Goal: Check status: Check status

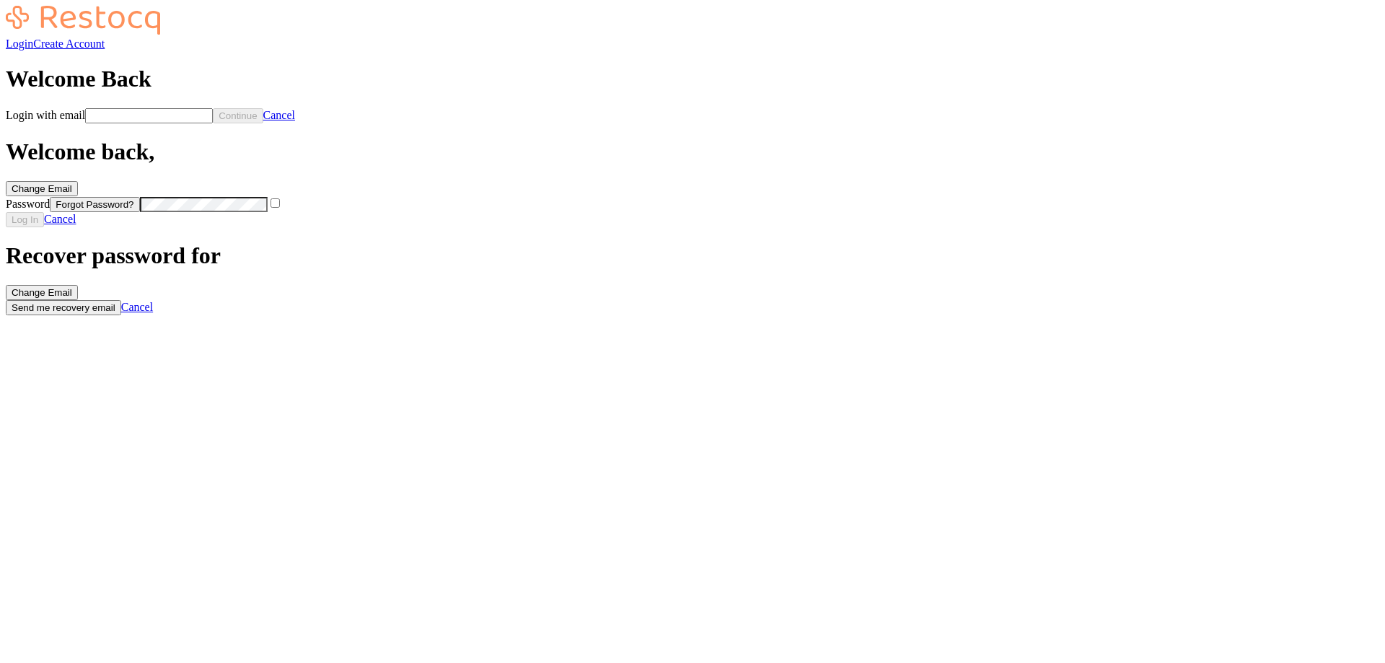
click at [213, 123] on input "Login with email" at bounding box center [149, 115] width 128 height 15
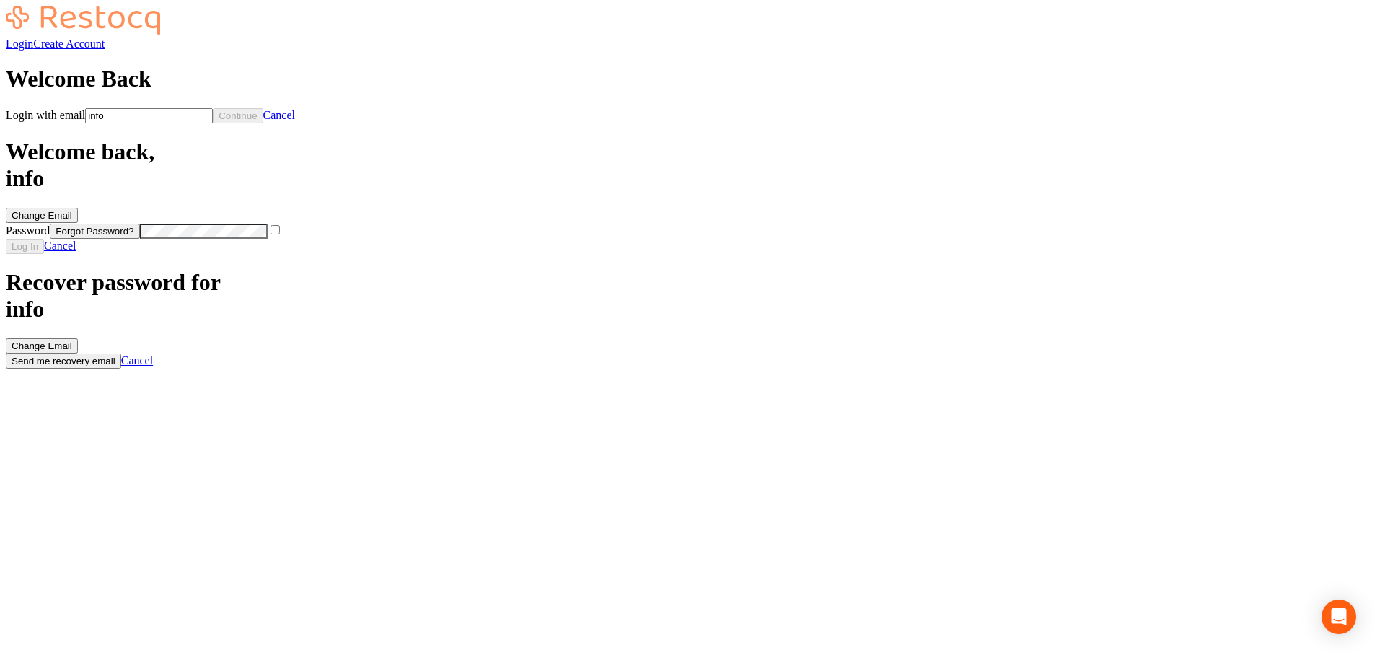
type input "[EMAIL_ADDRESS][DOMAIN_NAME]"
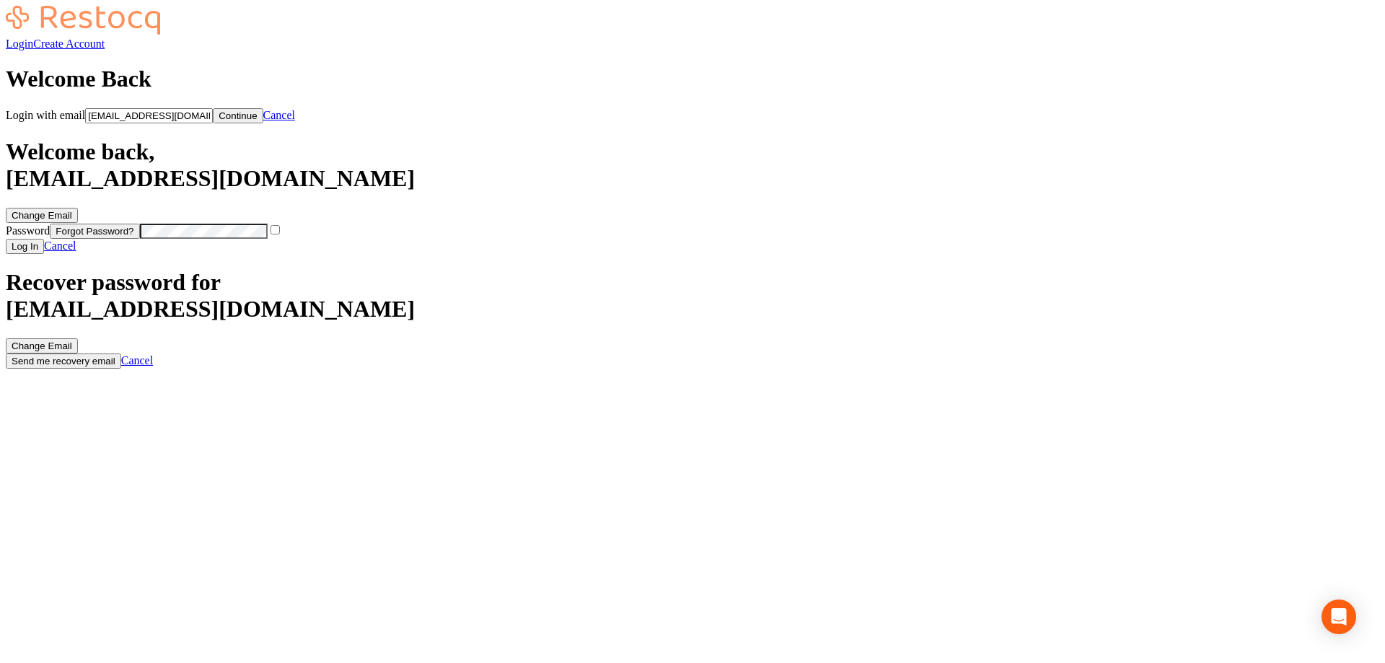
click at [263, 123] on button "Continue" at bounding box center [238, 115] width 50 height 15
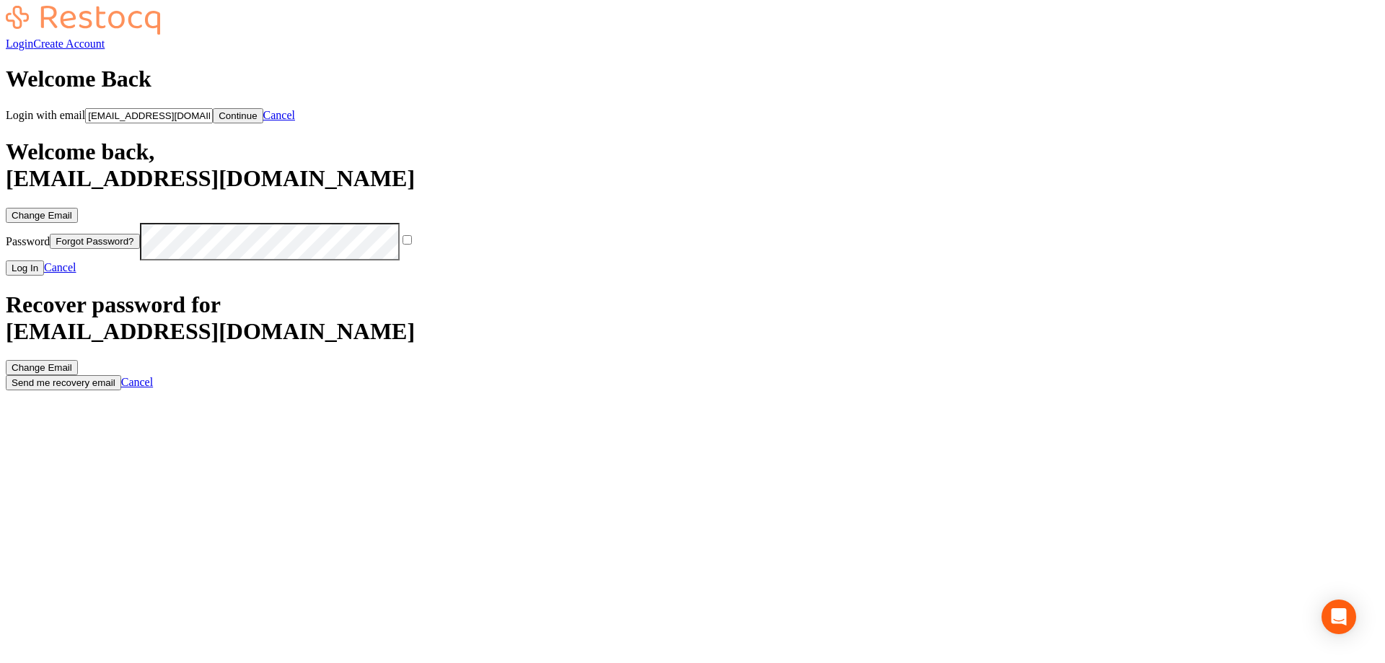
click at [44, 262] on button "Log In" at bounding box center [25, 267] width 38 height 15
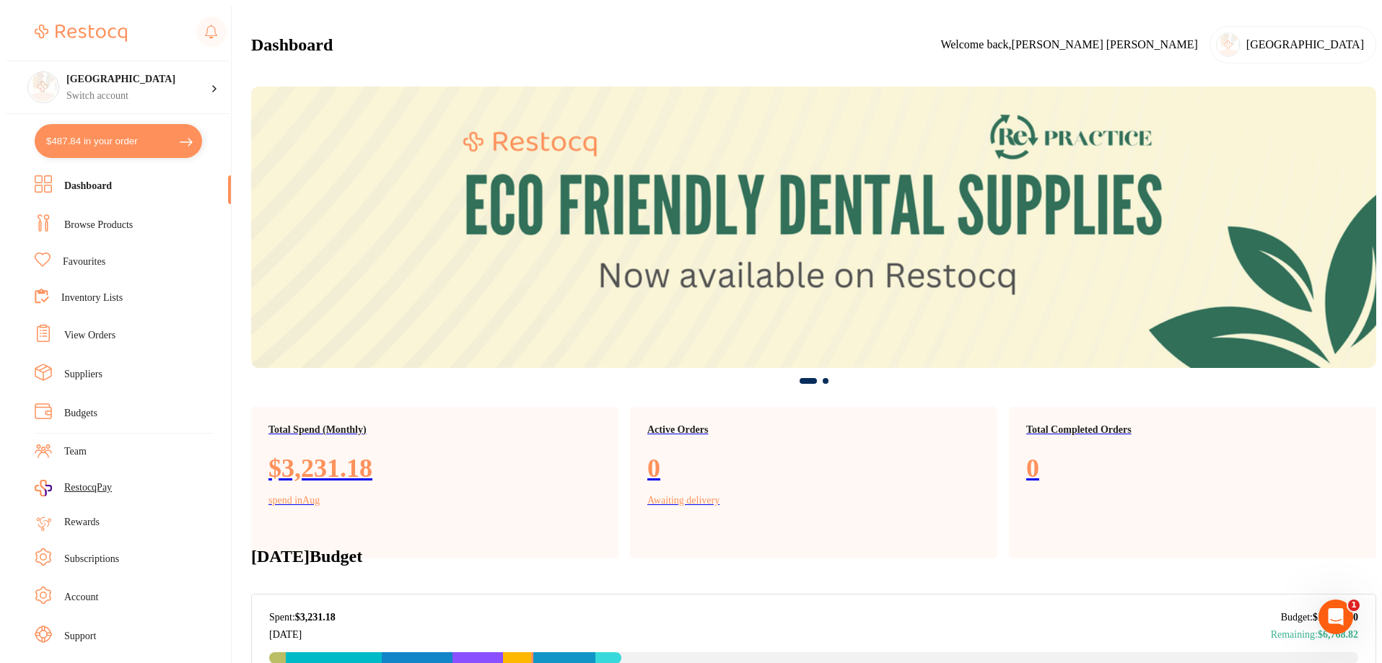
click at [112, 141] on button "$487.84 in your order" at bounding box center [118, 141] width 167 height 34
checkbox input "true"
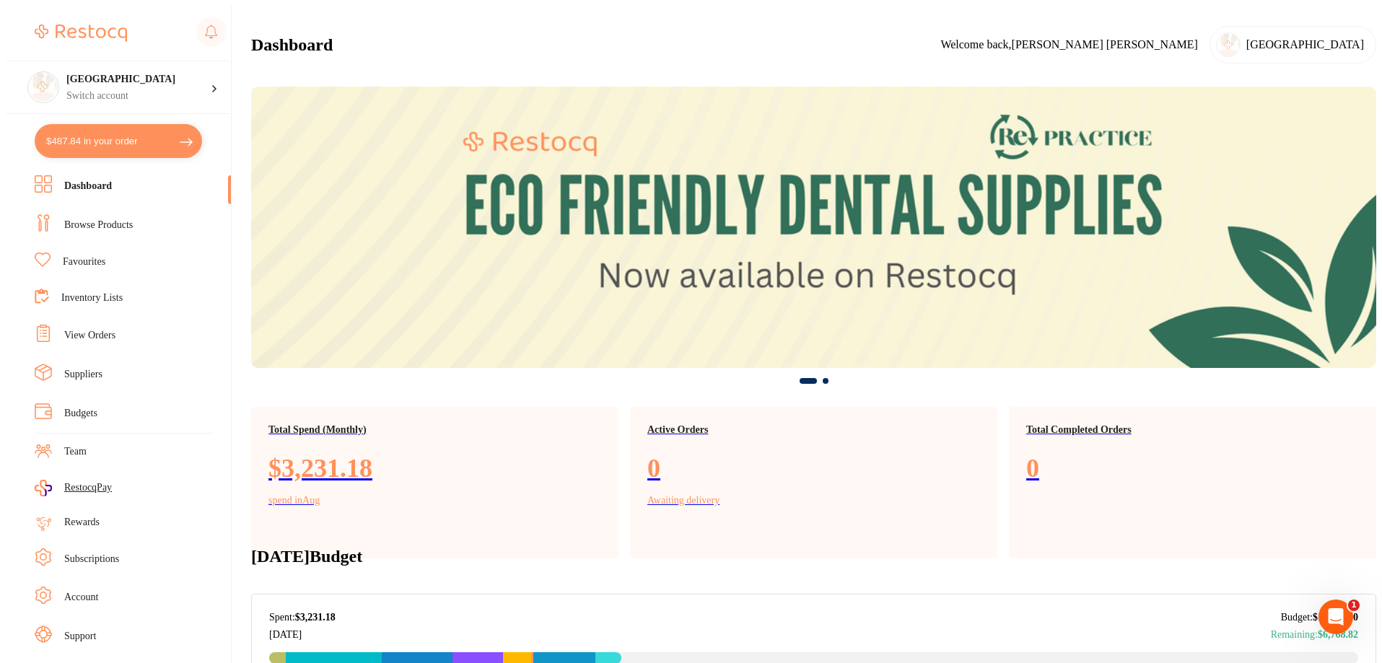
checkbox input "true"
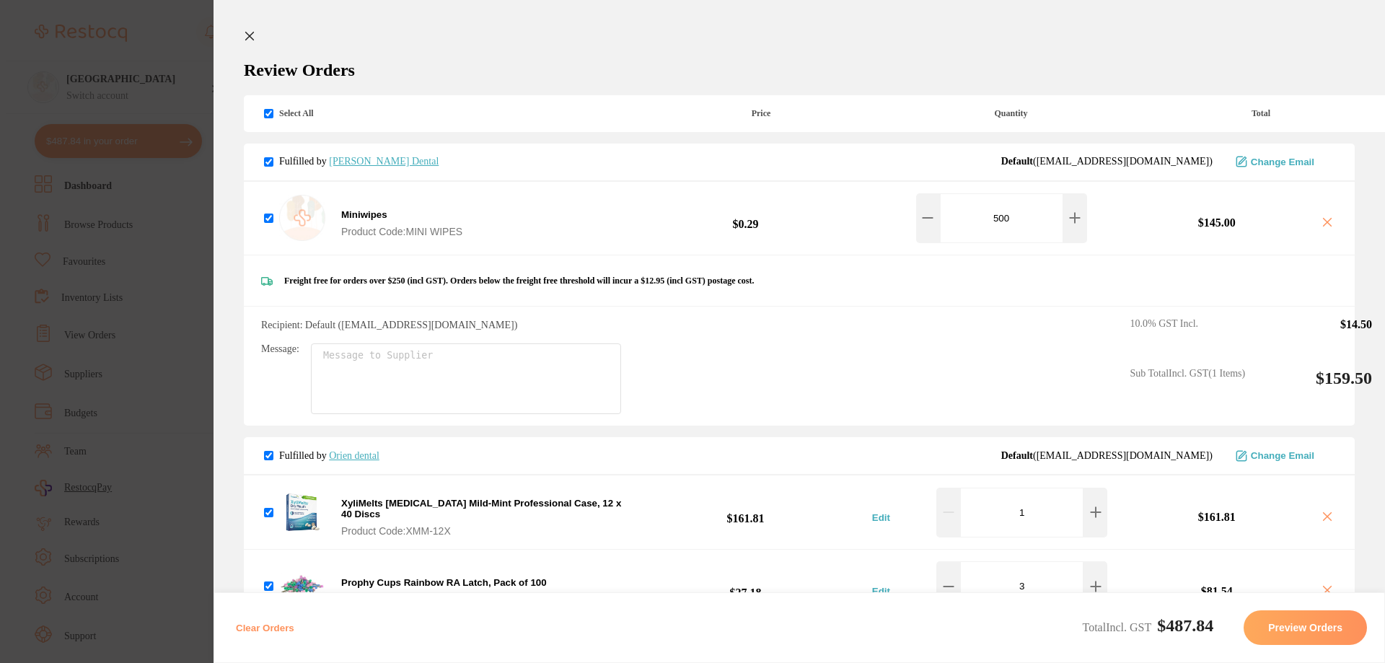
click at [135, 37] on section "Update RRP Set your pre negotiated price for this item. Item Agreed RRP (excl. …" at bounding box center [692, 331] width 1385 height 663
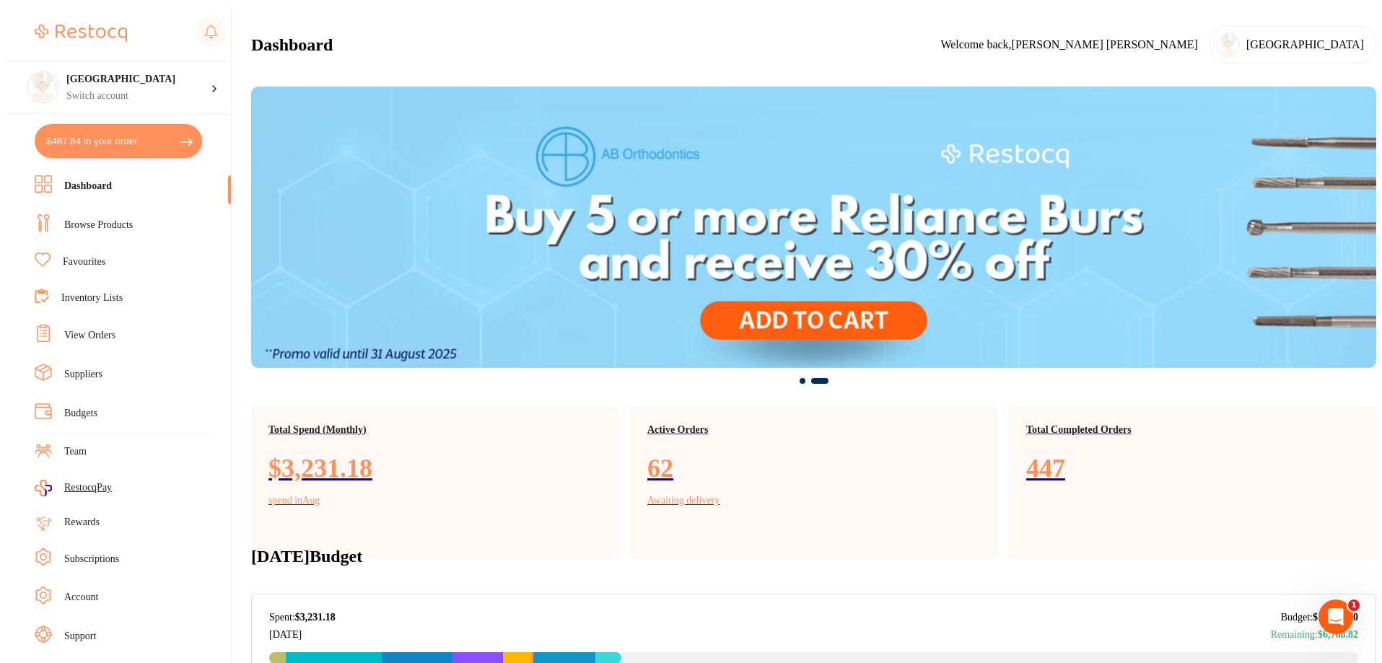
click at [108, 218] on link "Browse Products" at bounding box center [98, 225] width 69 height 14
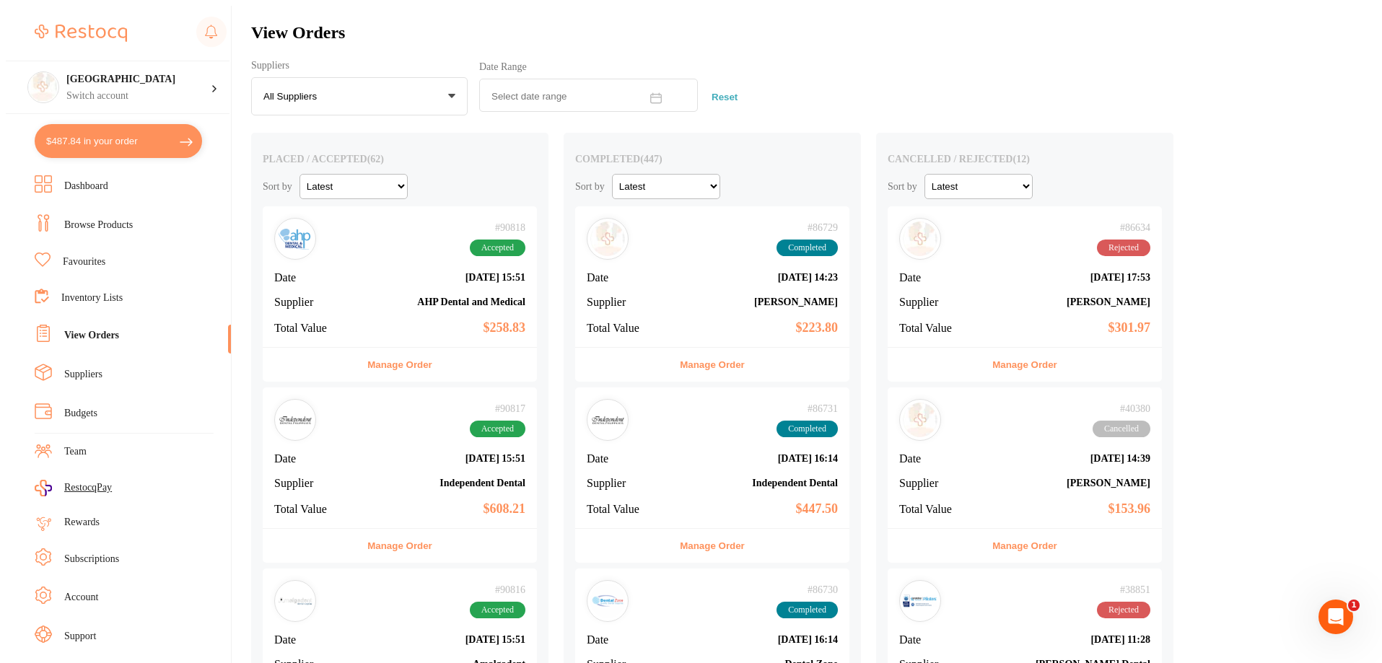
click at [354, 469] on div "# 90817 Accepted Date [DATE] 15:51 Supplier Independent Dental Total Value $608…" at bounding box center [400, 457] width 274 height 141
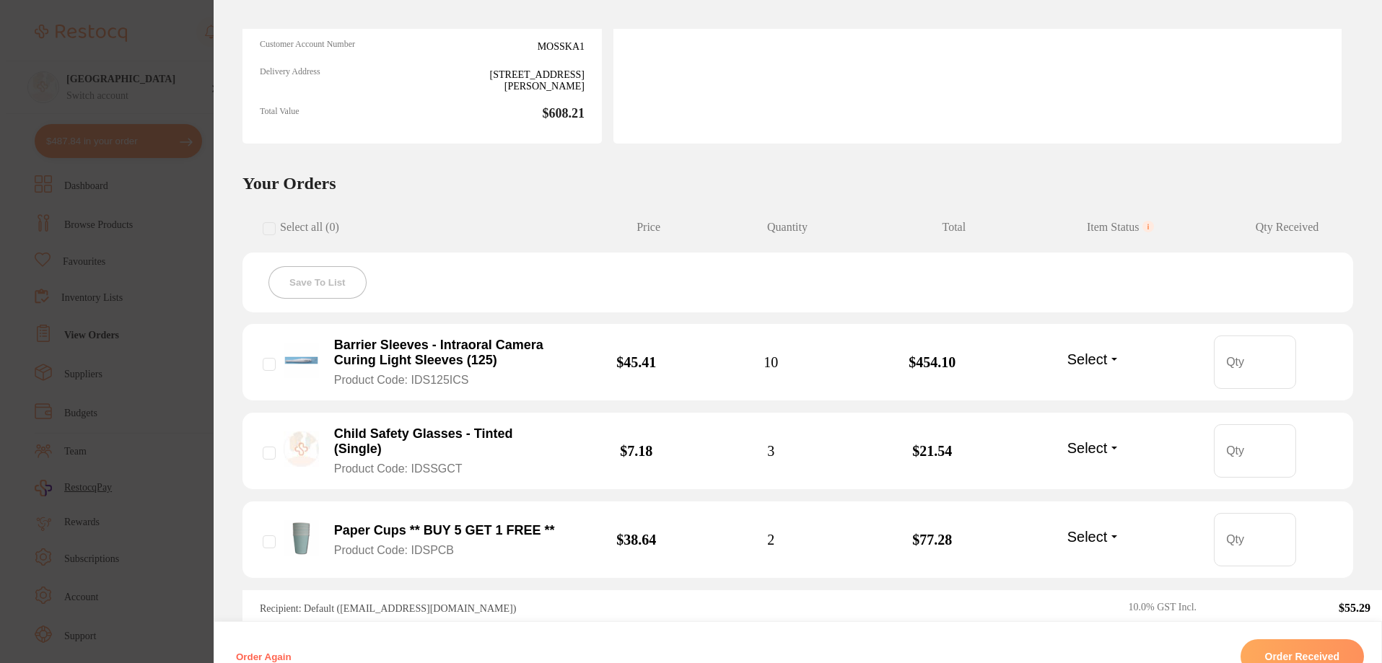
scroll to position [372, 0]
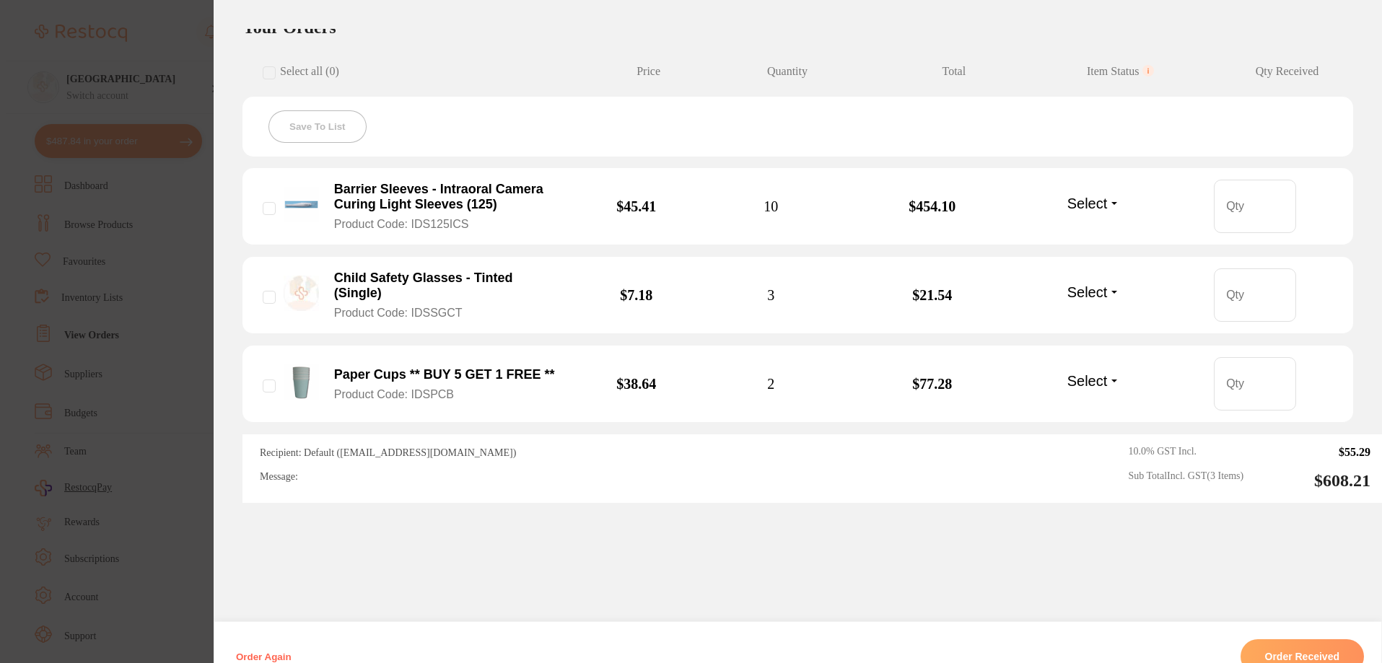
click at [180, 289] on section "Order ID: Restocq- 90817 Order Information Accepted Order Order Date [DATE] 15:…" at bounding box center [691, 331] width 1382 height 663
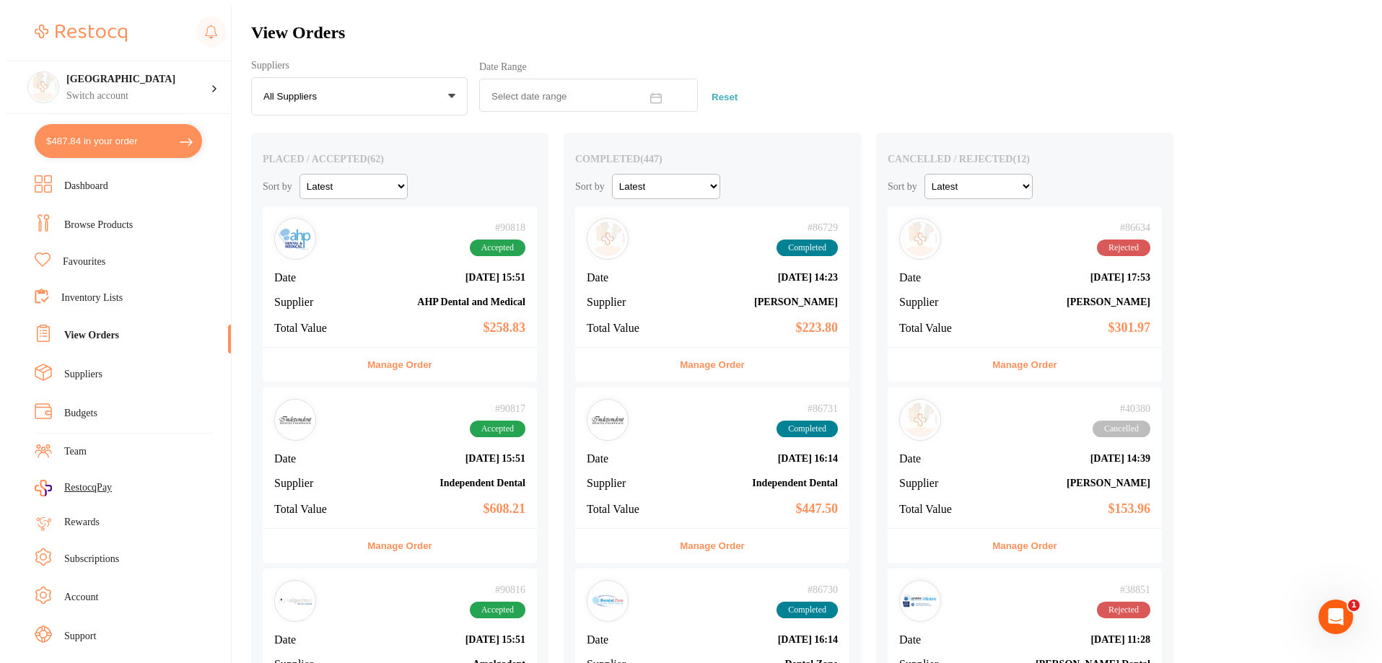
click at [387, 634] on b "[DATE] 15:51" at bounding box center [445, 640] width 159 height 12
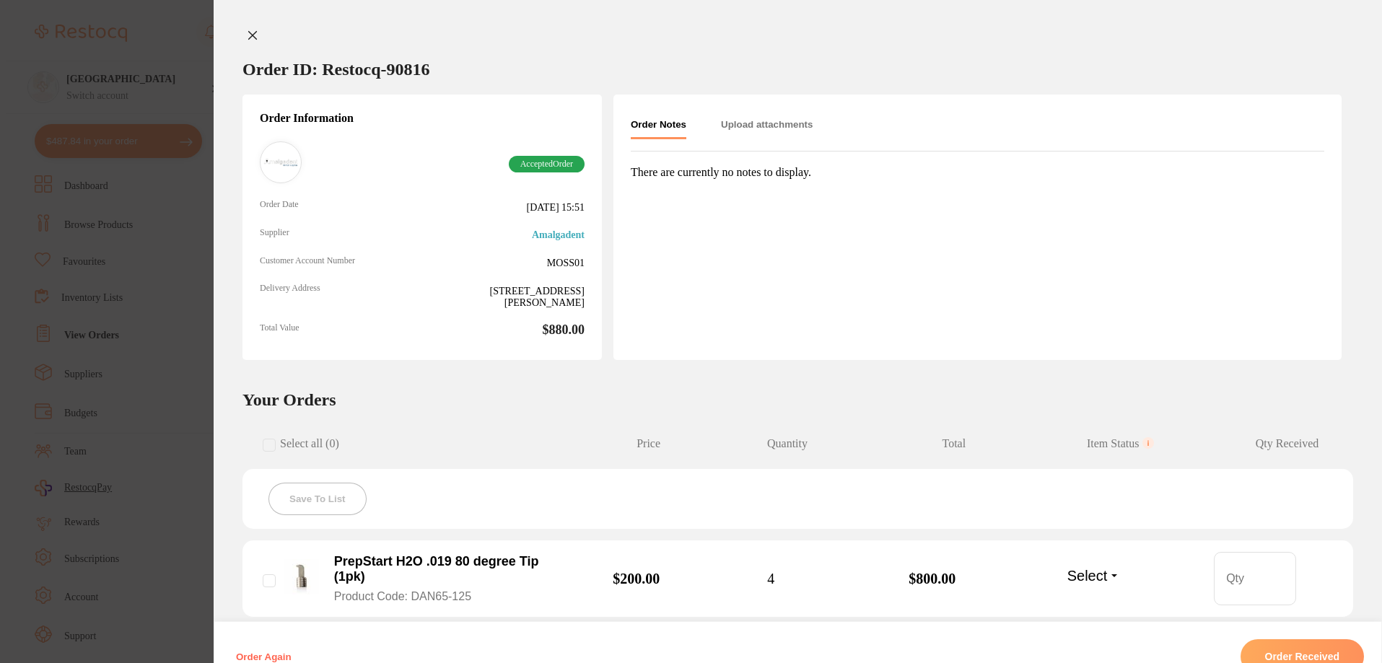
scroll to position [213, 0]
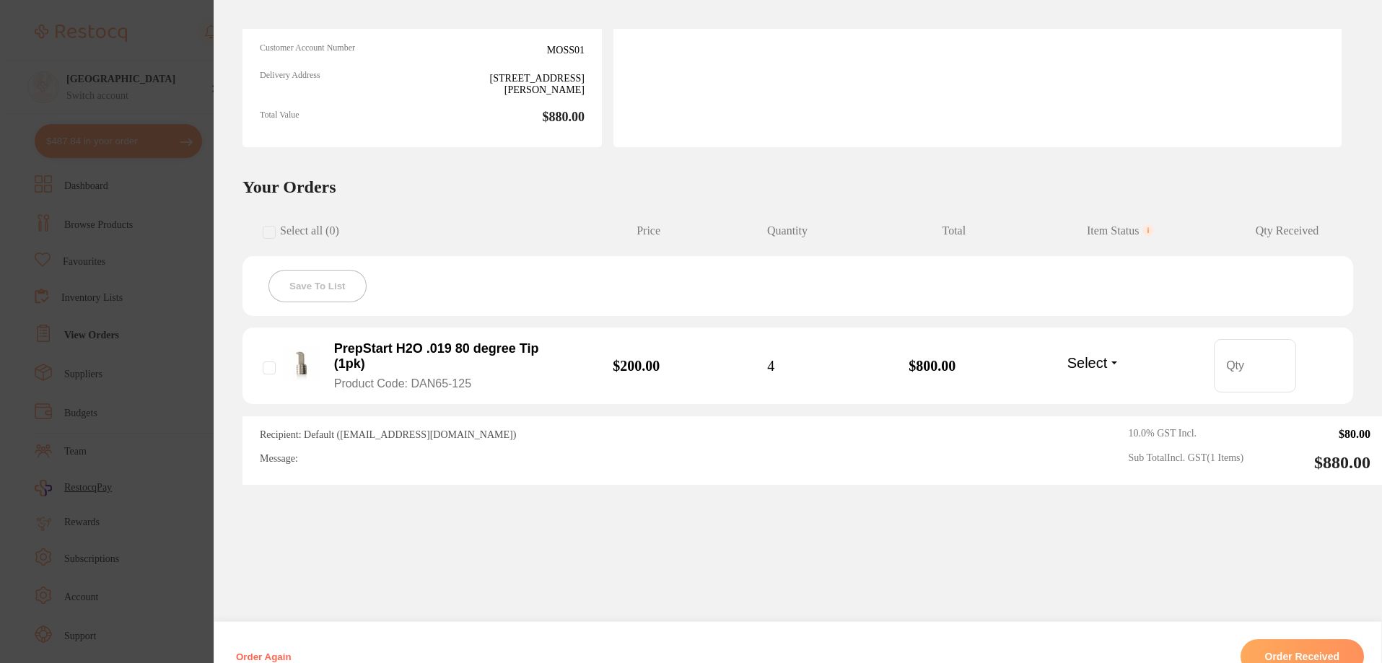
click at [1307, 639] on button "Order Received" at bounding box center [1302, 656] width 124 height 35
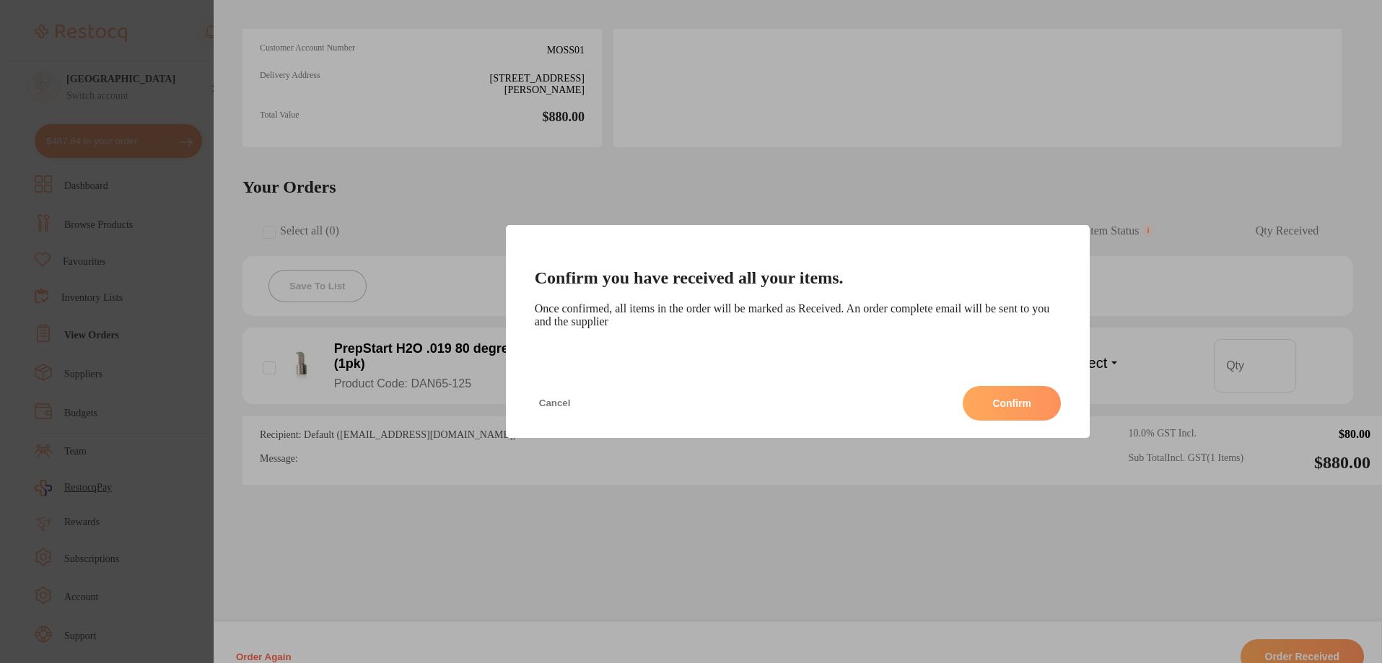
click at [1006, 409] on button "Confirm" at bounding box center [1011, 403] width 98 height 35
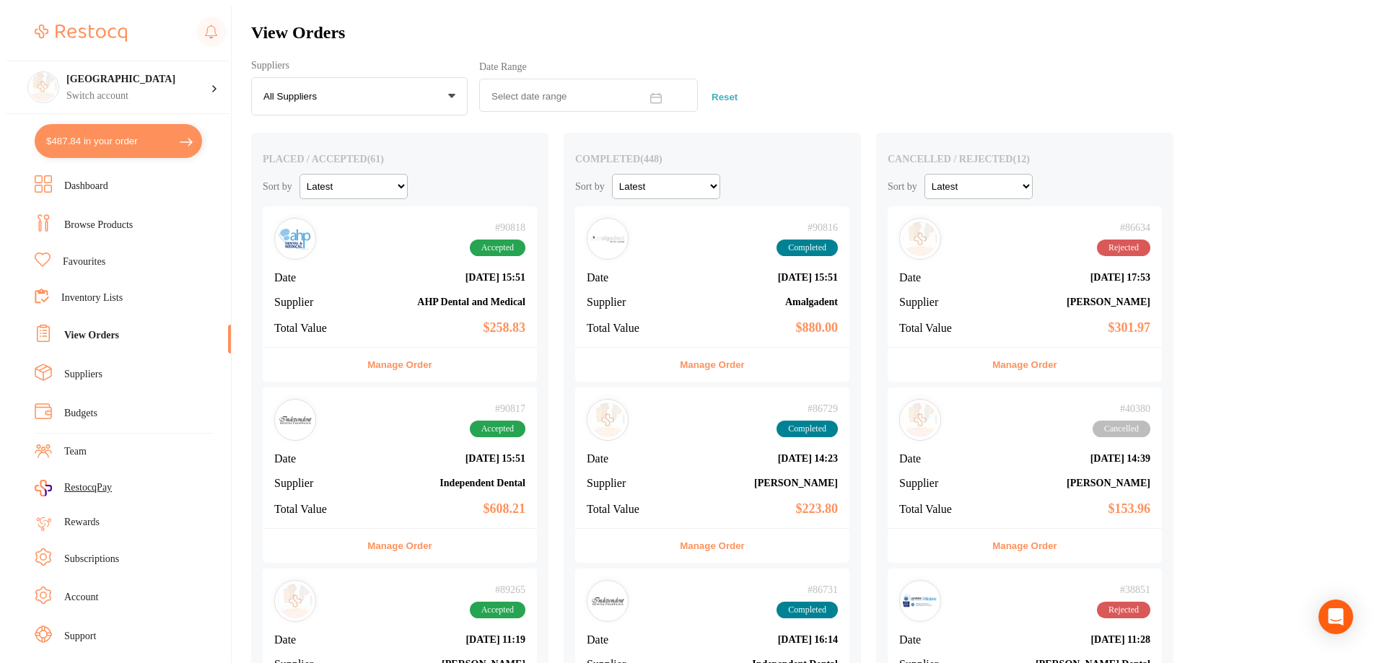
click at [343, 296] on span "Supplier" at bounding box center [314, 302] width 80 height 13
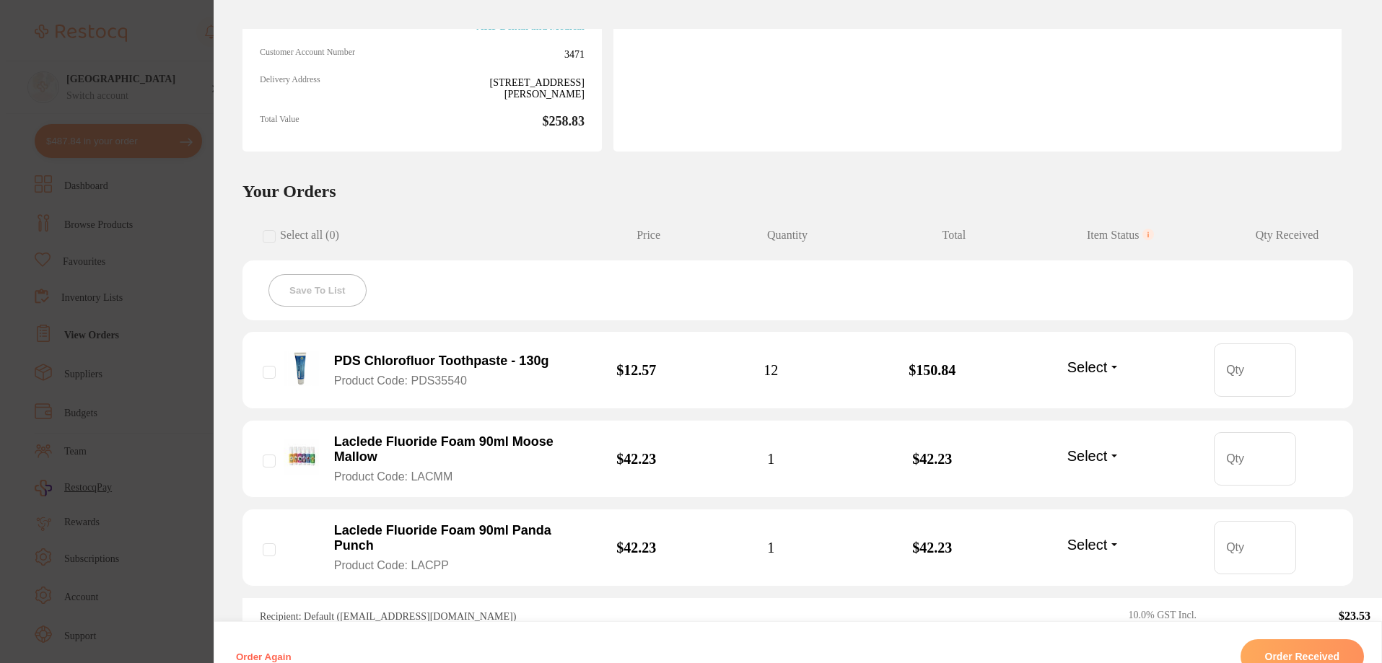
scroll to position [216, 0]
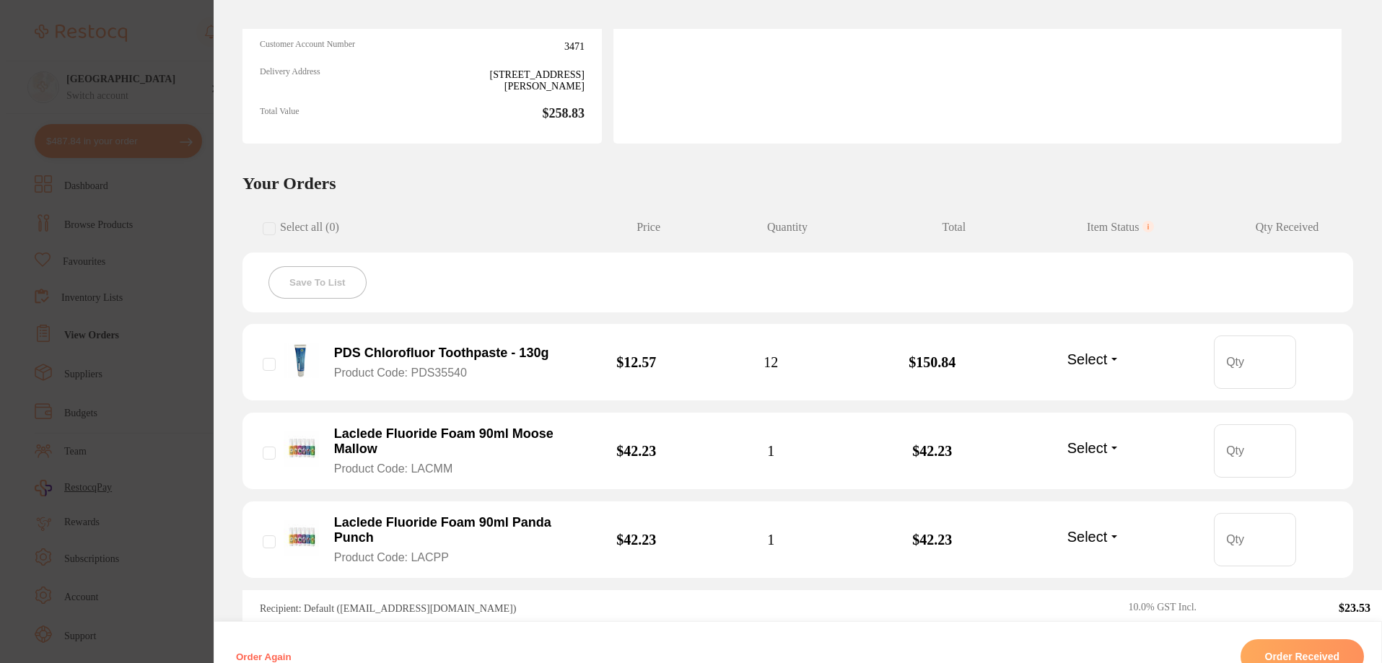
click at [1317, 639] on button "Order Received" at bounding box center [1302, 656] width 124 height 35
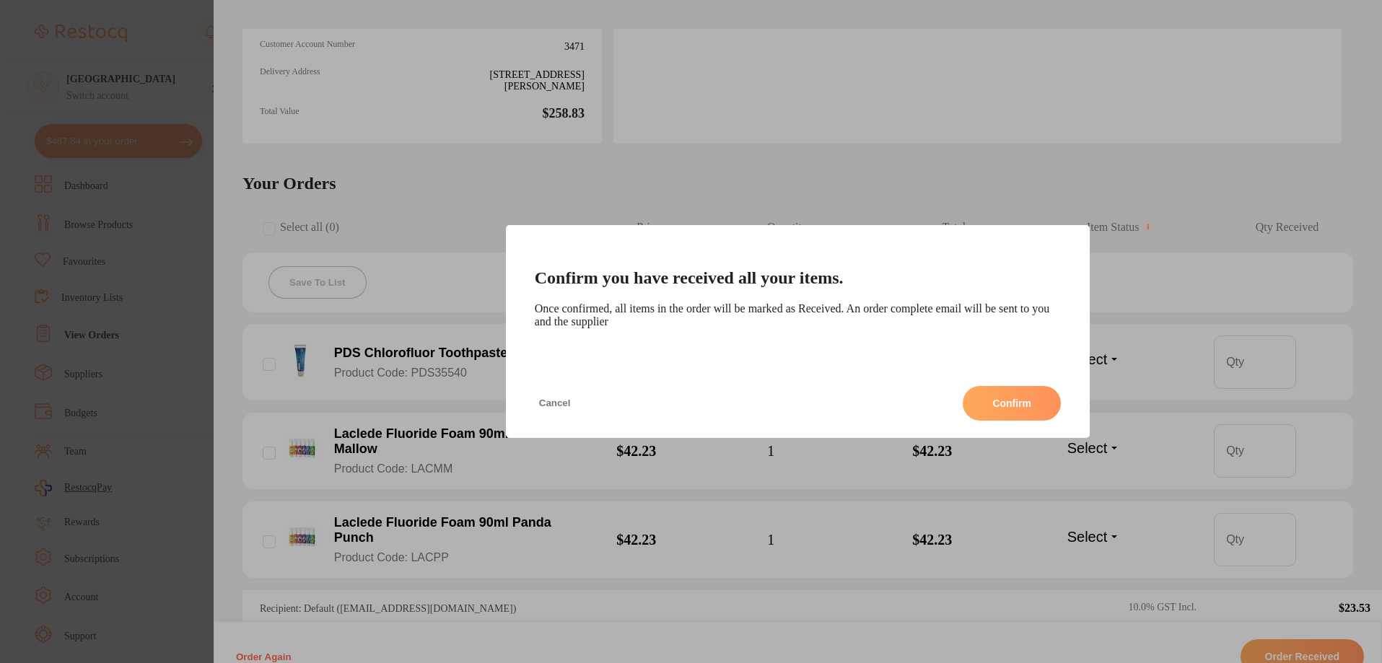
click at [1013, 397] on button "Confirm" at bounding box center [1011, 403] width 98 height 35
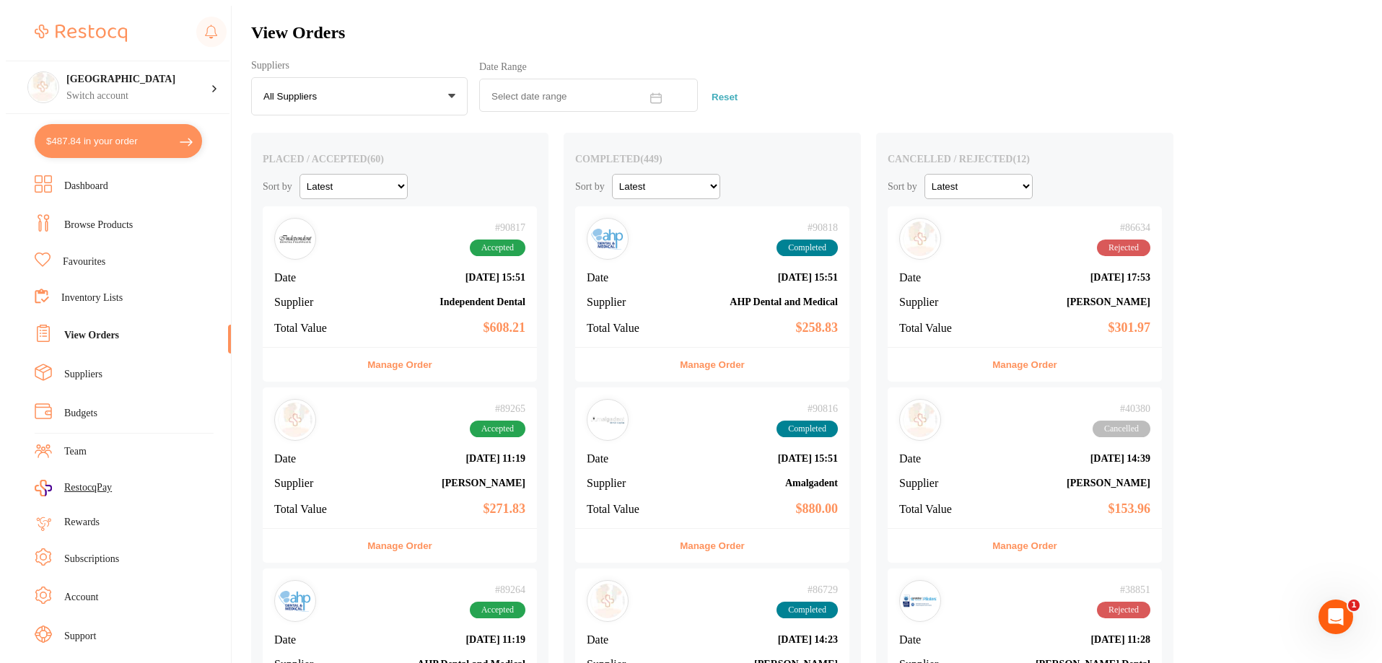
click at [360, 449] on div "# 89265 Accepted Date [DATE] 11:19 Supplier [PERSON_NAME] Total Value $271.83" at bounding box center [400, 457] width 274 height 141
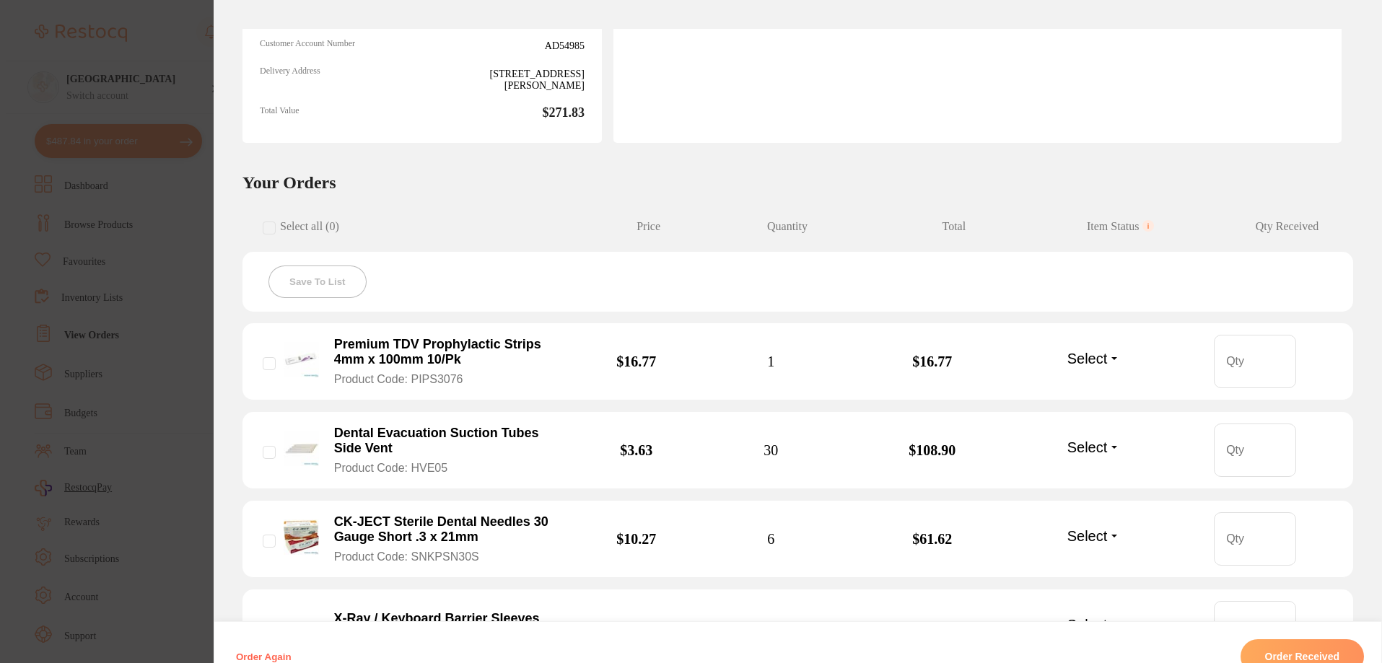
scroll to position [433, 0]
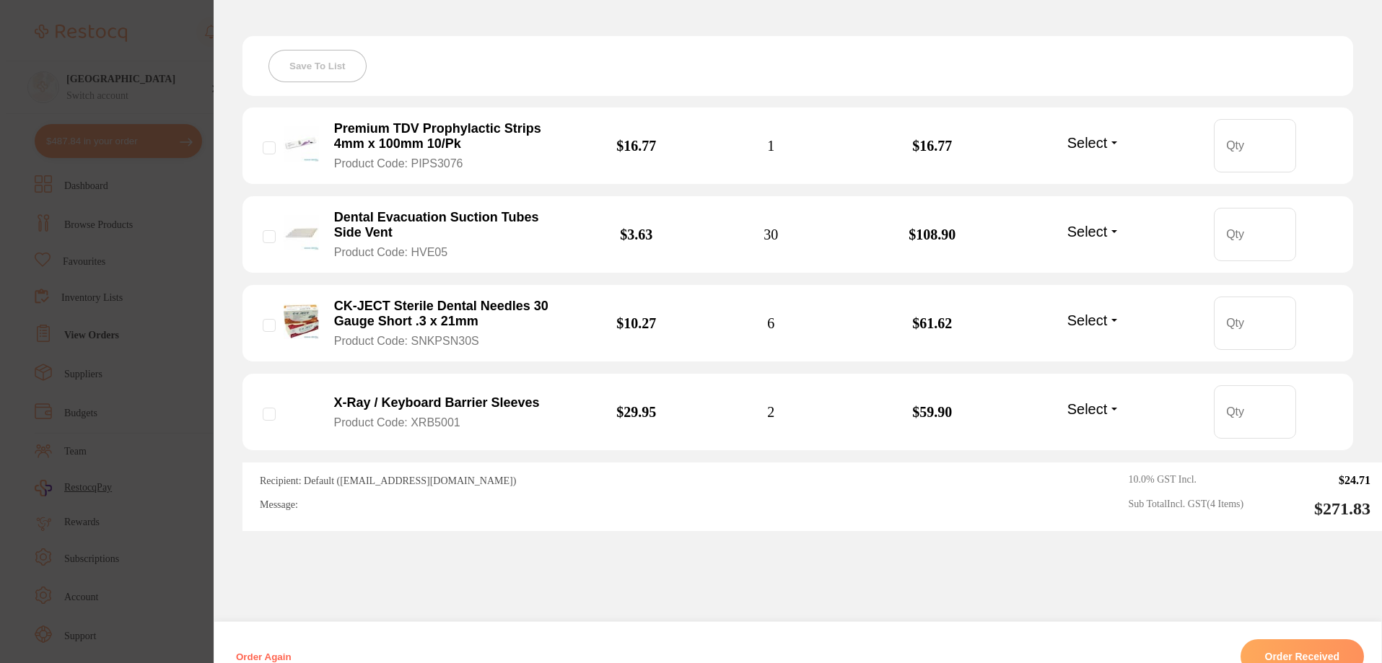
click at [150, 263] on section "Order ID: Restocq- 89265 Order Information Accepted Order Order Date [DATE] 11:…" at bounding box center [691, 331] width 1382 height 663
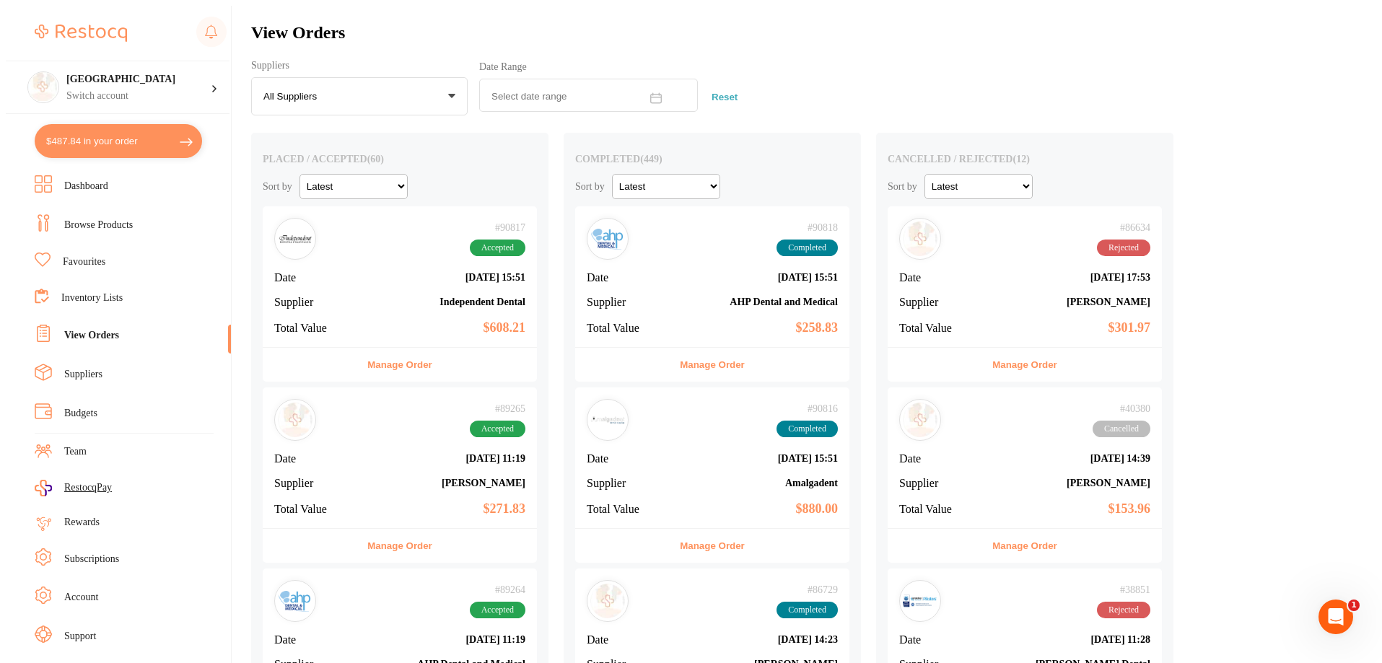
click at [113, 219] on link "Browse Products" at bounding box center [98, 225] width 69 height 14
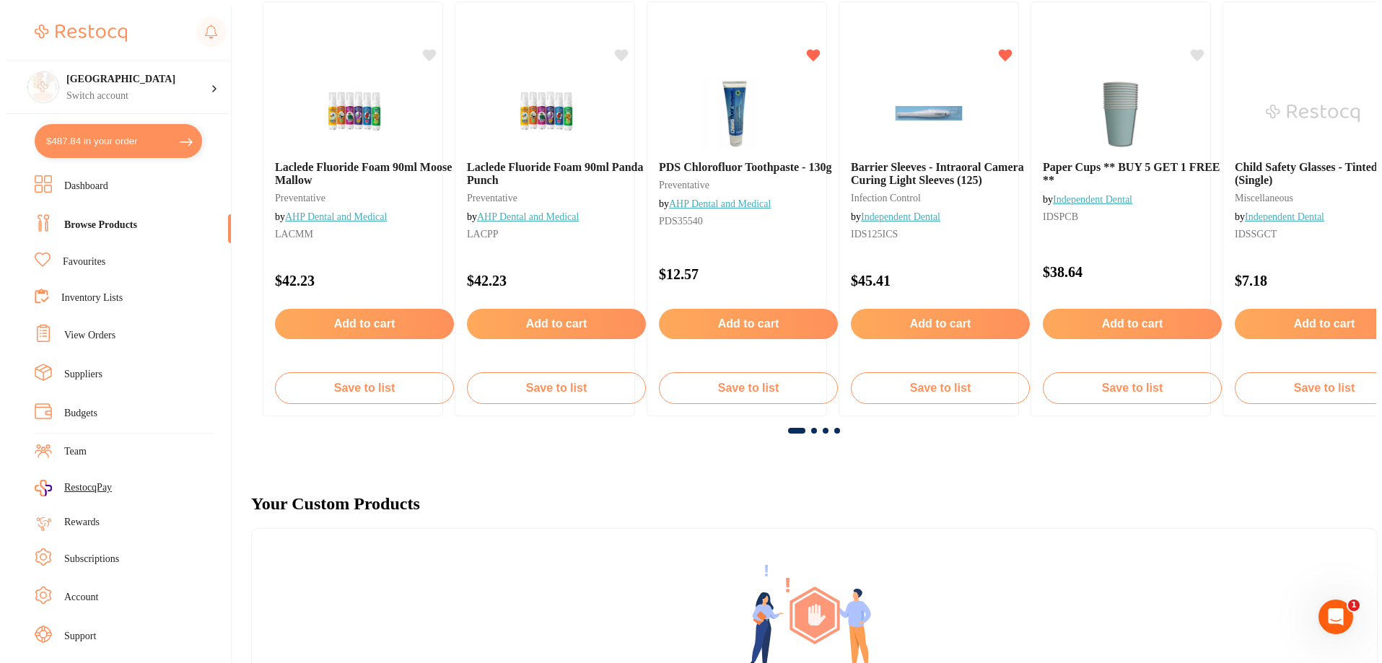
click at [811, 429] on span at bounding box center [814, 431] width 6 height 6
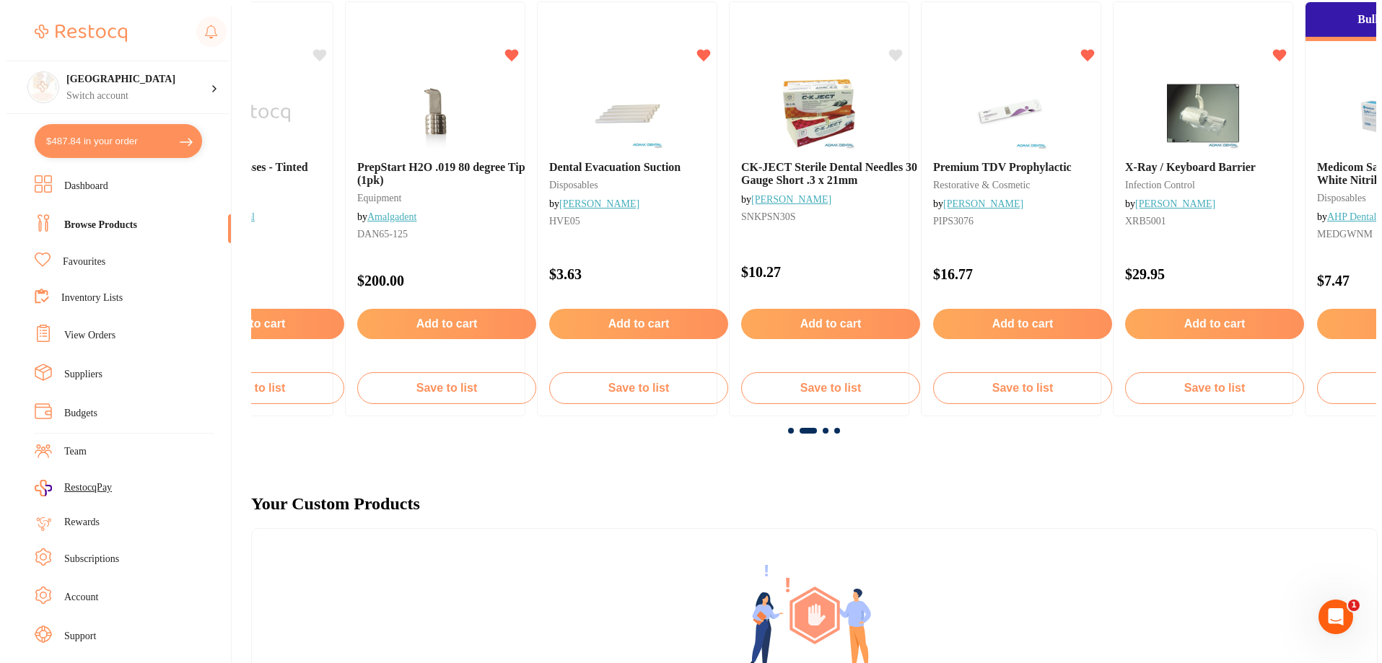
scroll to position [0, 1108]
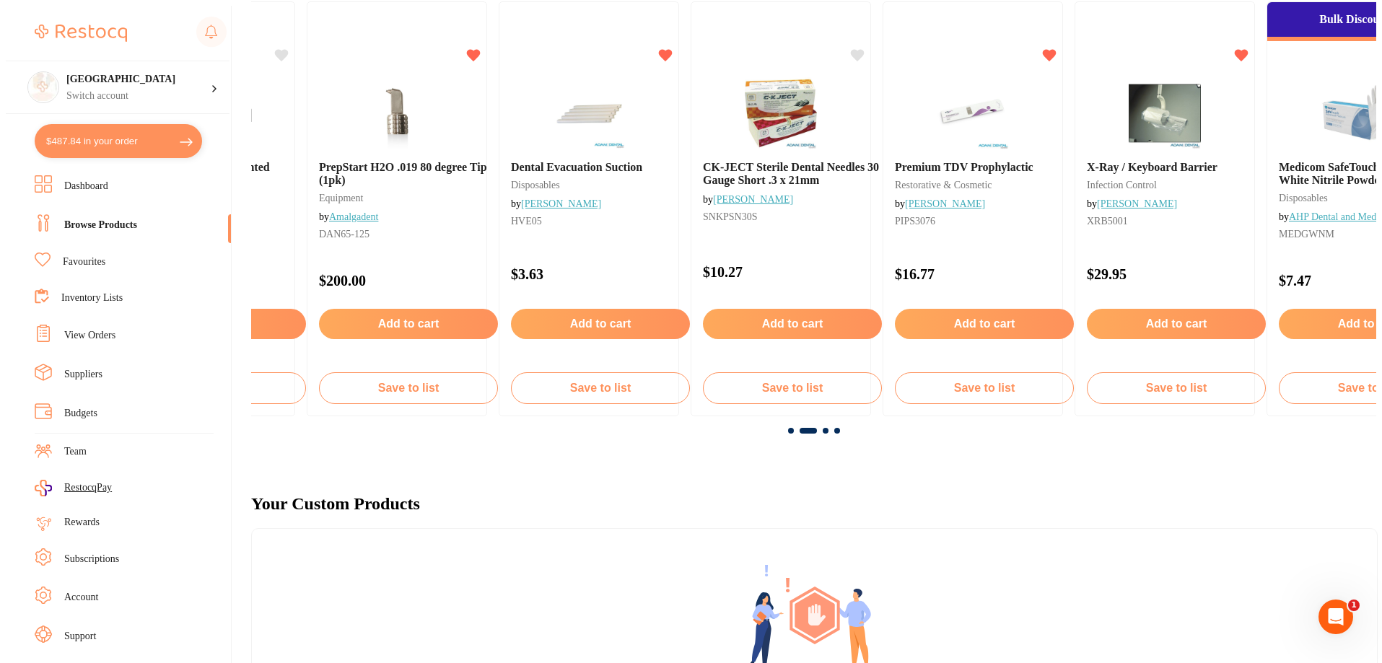
click at [788, 428] on span at bounding box center [791, 431] width 6 height 6
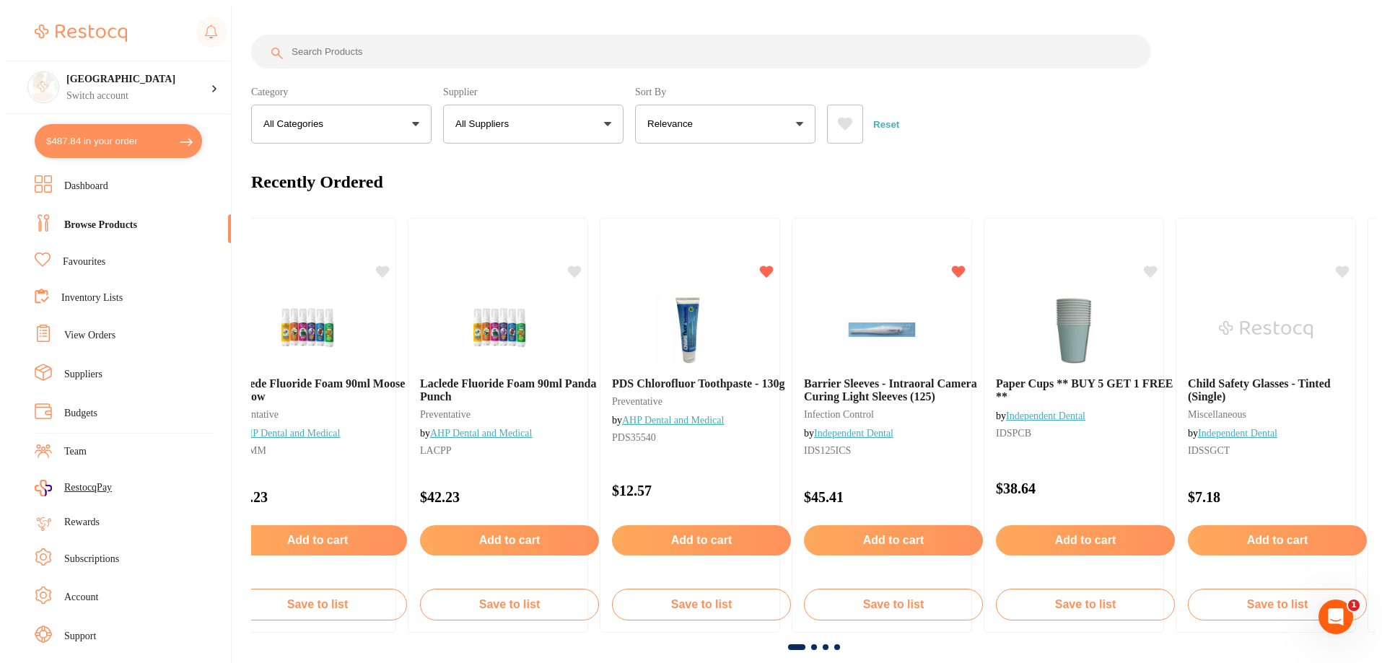
scroll to position [0, 0]
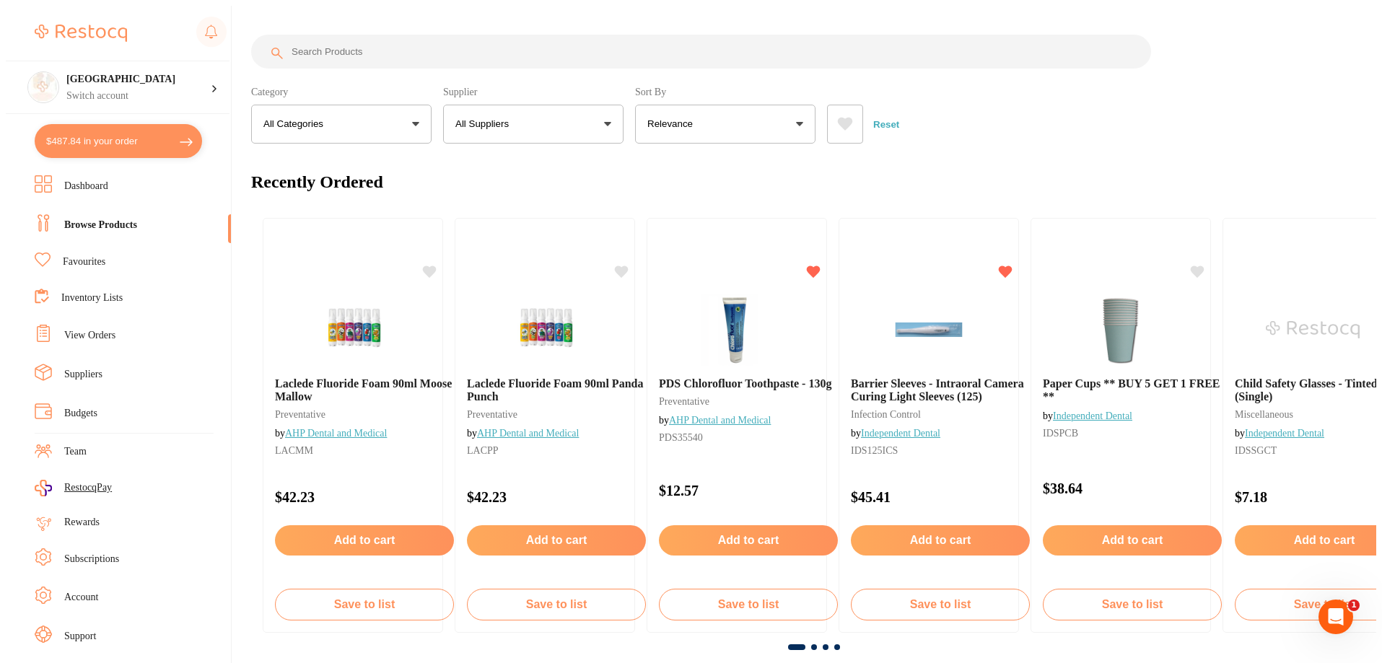
click at [455, 51] on input "search" at bounding box center [701, 52] width 900 height 34
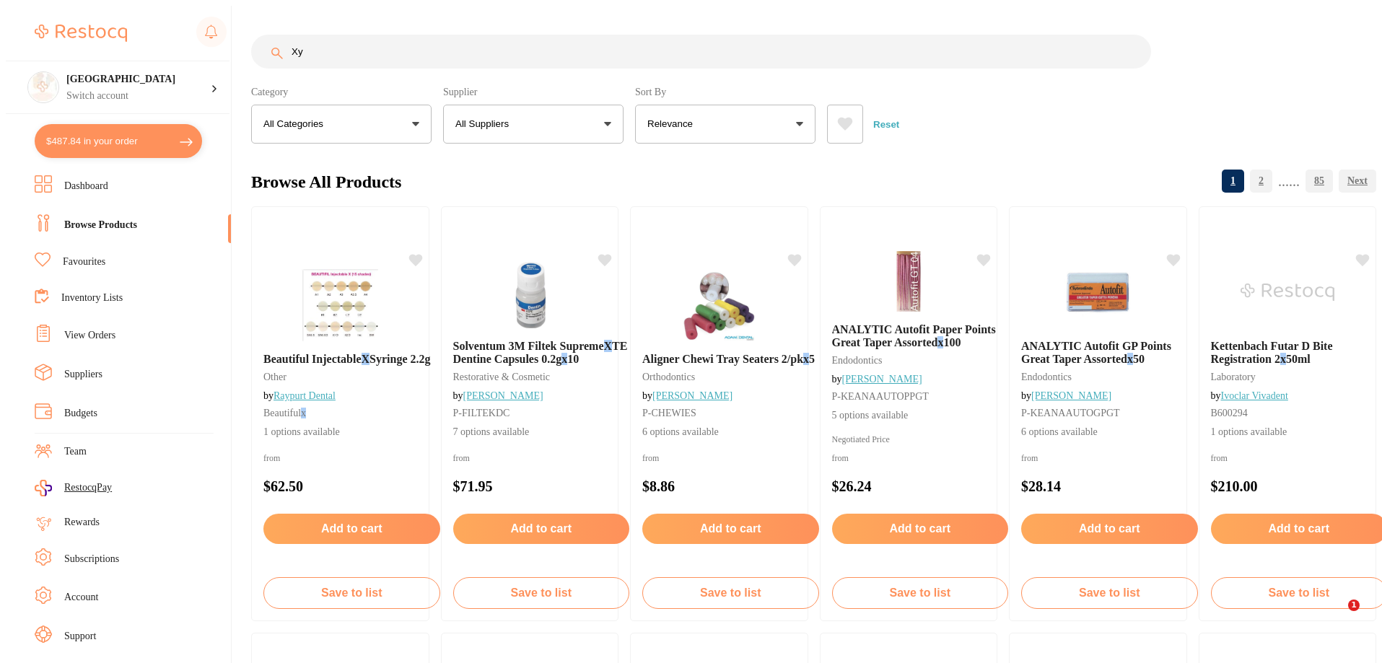
type input "Xy"
click at [839, 118] on icon at bounding box center [845, 124] width 15 height 13
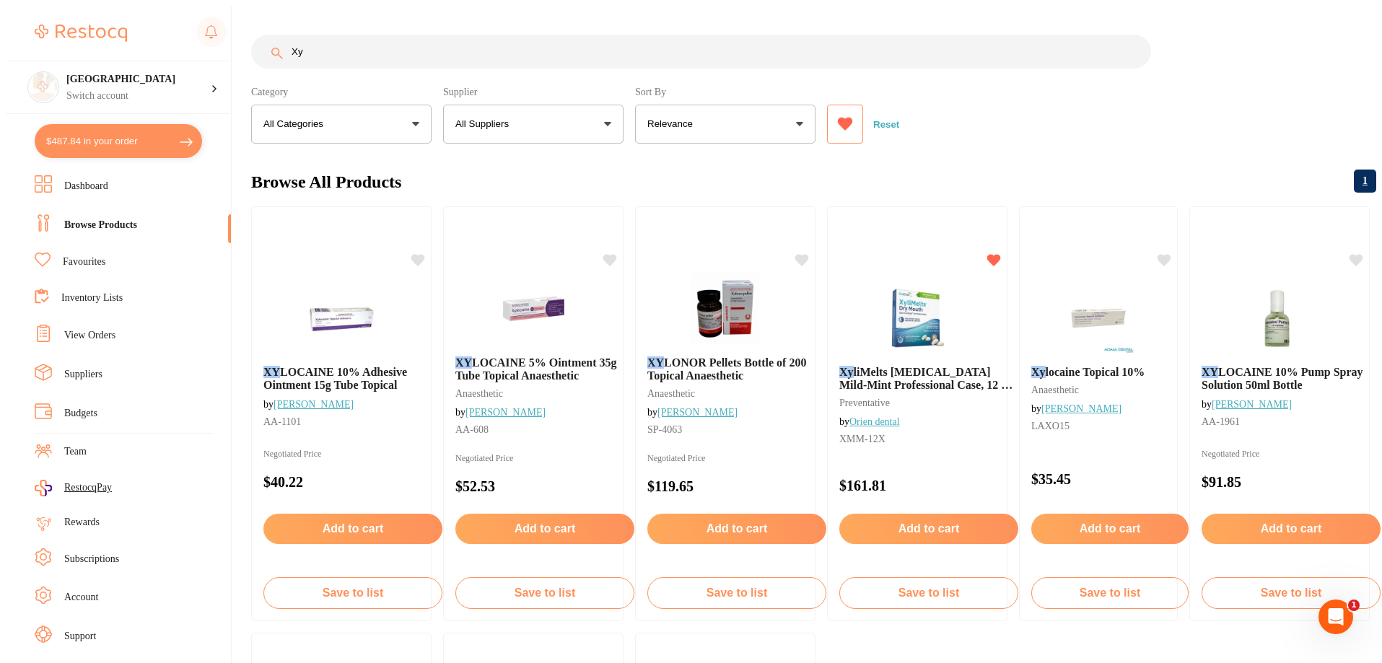
click at [42, 118] on section "[GEOGRAPHIC_DATA] Switch account [GEOGRAPHIC_DATA] $487.84 in your order Dashbo…" at bounding box center [119, 337] width 226 height 663
click at [72, 127] on button "$487.84 in your order" at bounding box center [118, 141] width 167 height 34
